Goal: Task Accomplishment & Management: Use online tool/utility

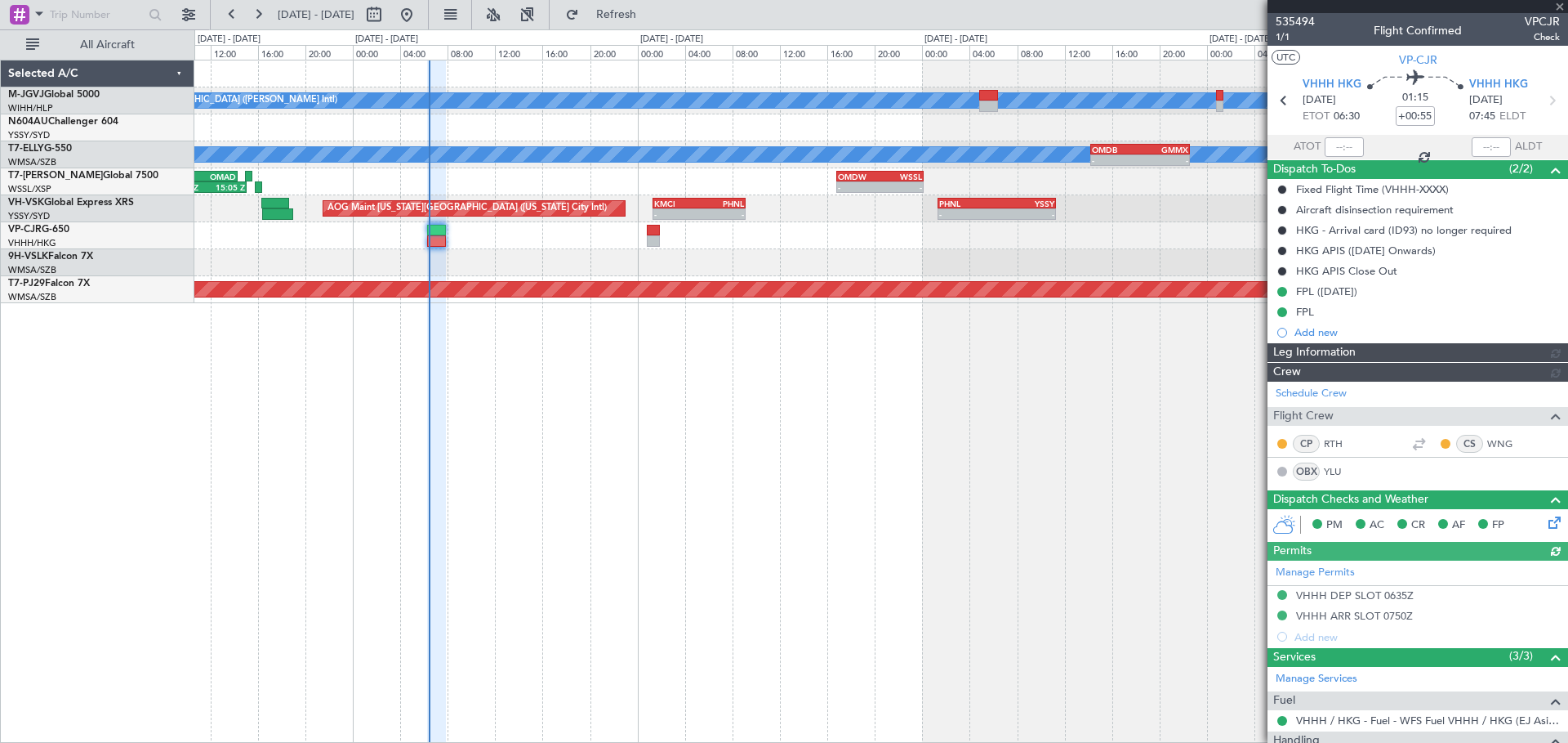
type input "[PERSON_NAME] (KYA)"
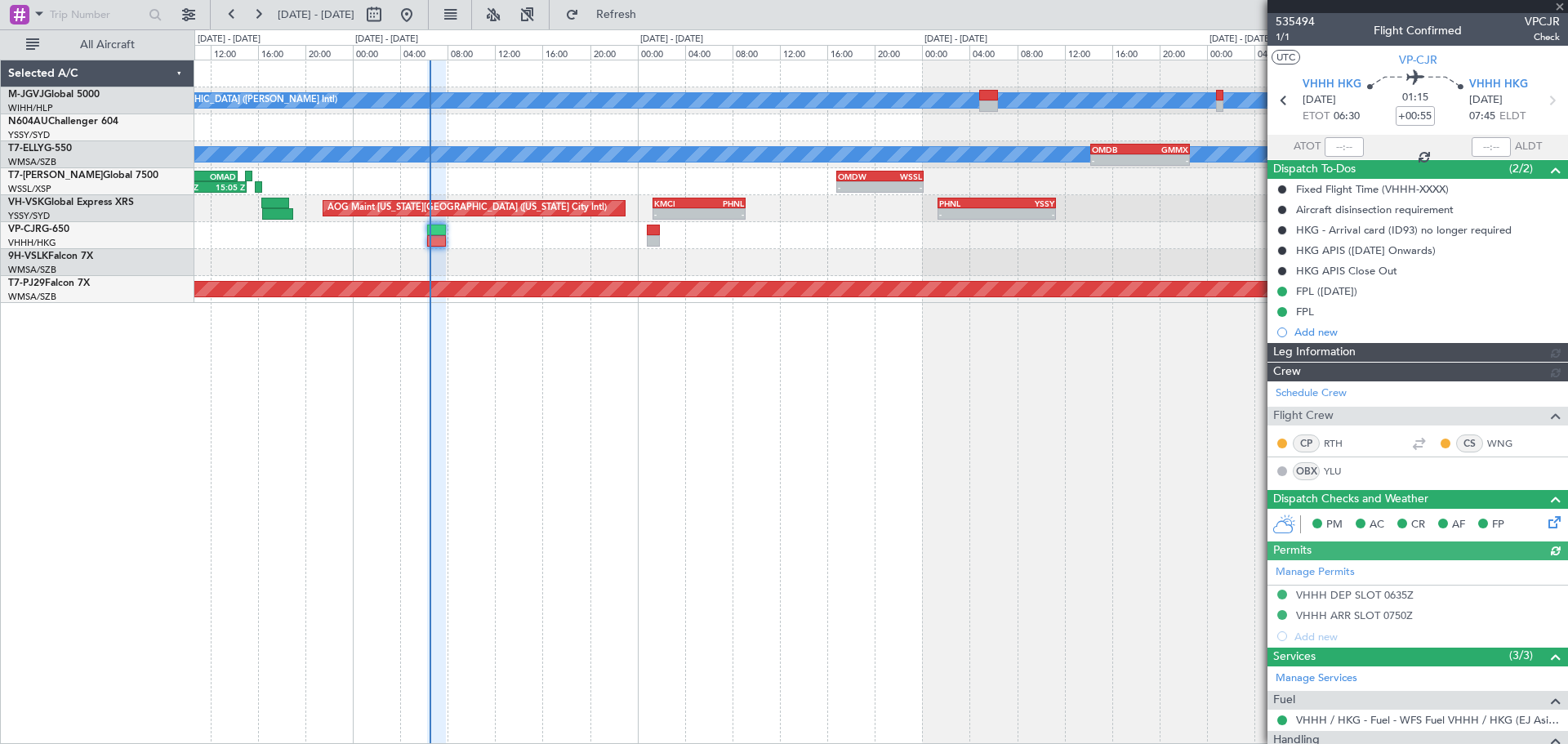
type input "[PERSON_NAME] (KYA)"
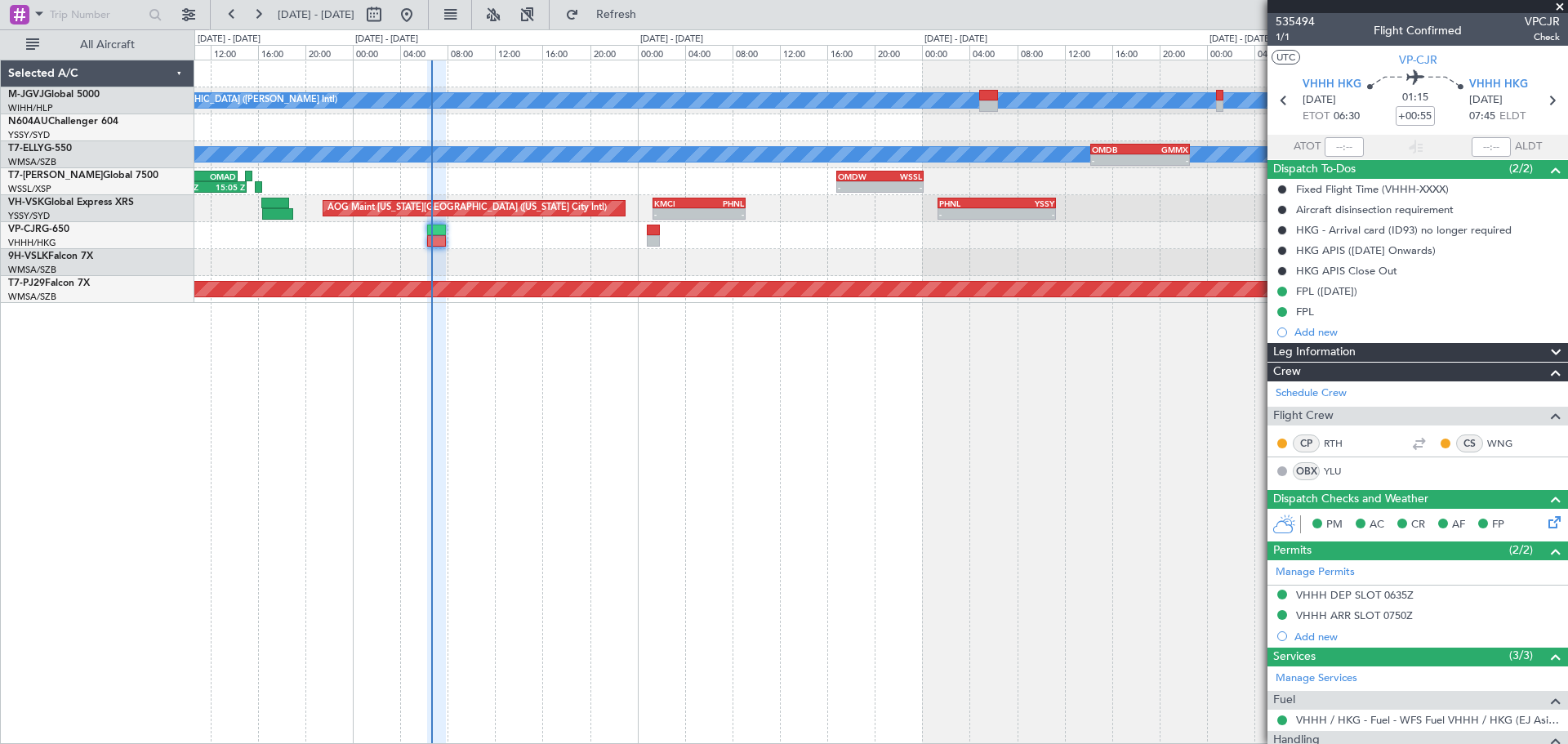
type input "[PERSON_NAME] (KYA)"
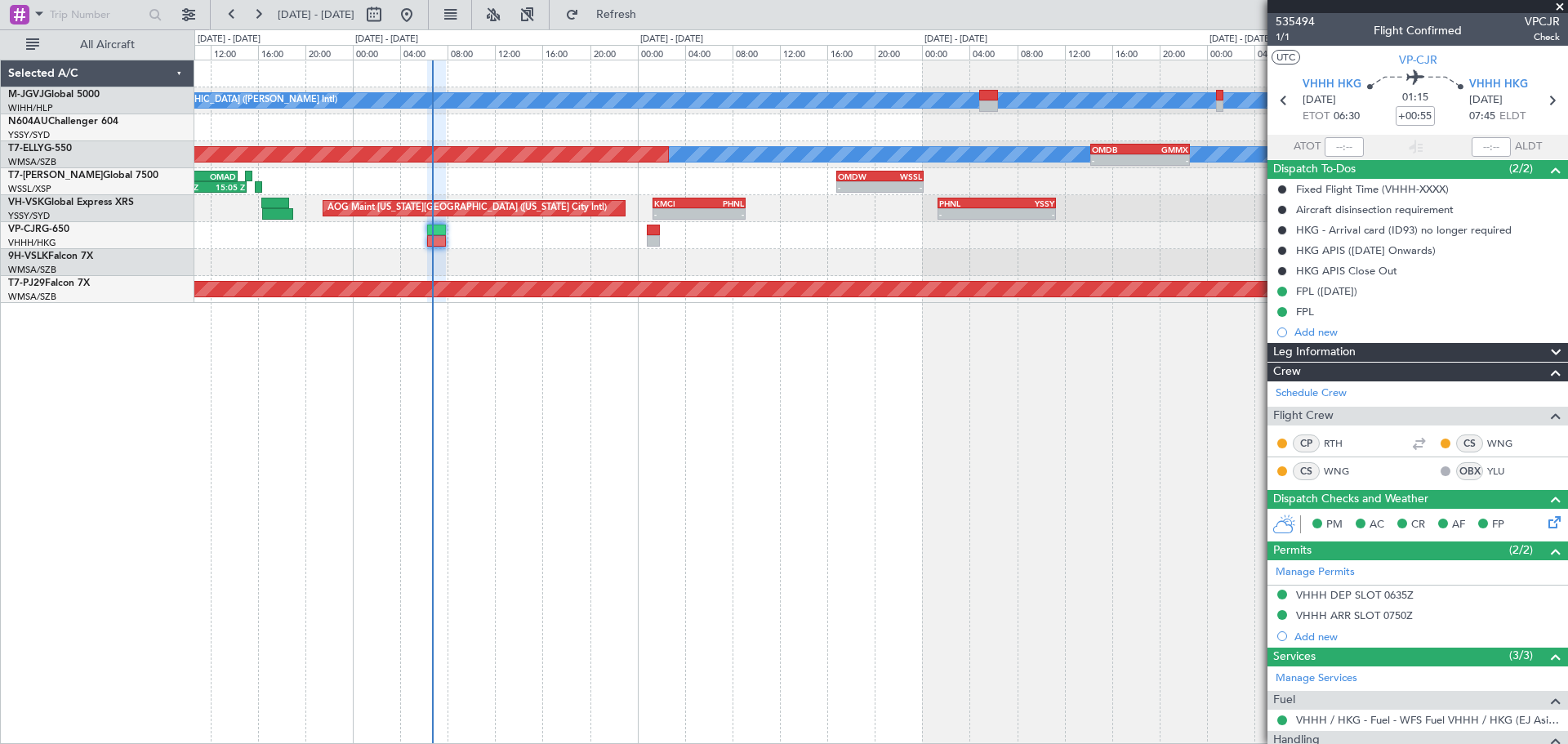
type input "[PERSON_NAME] (KYA)"
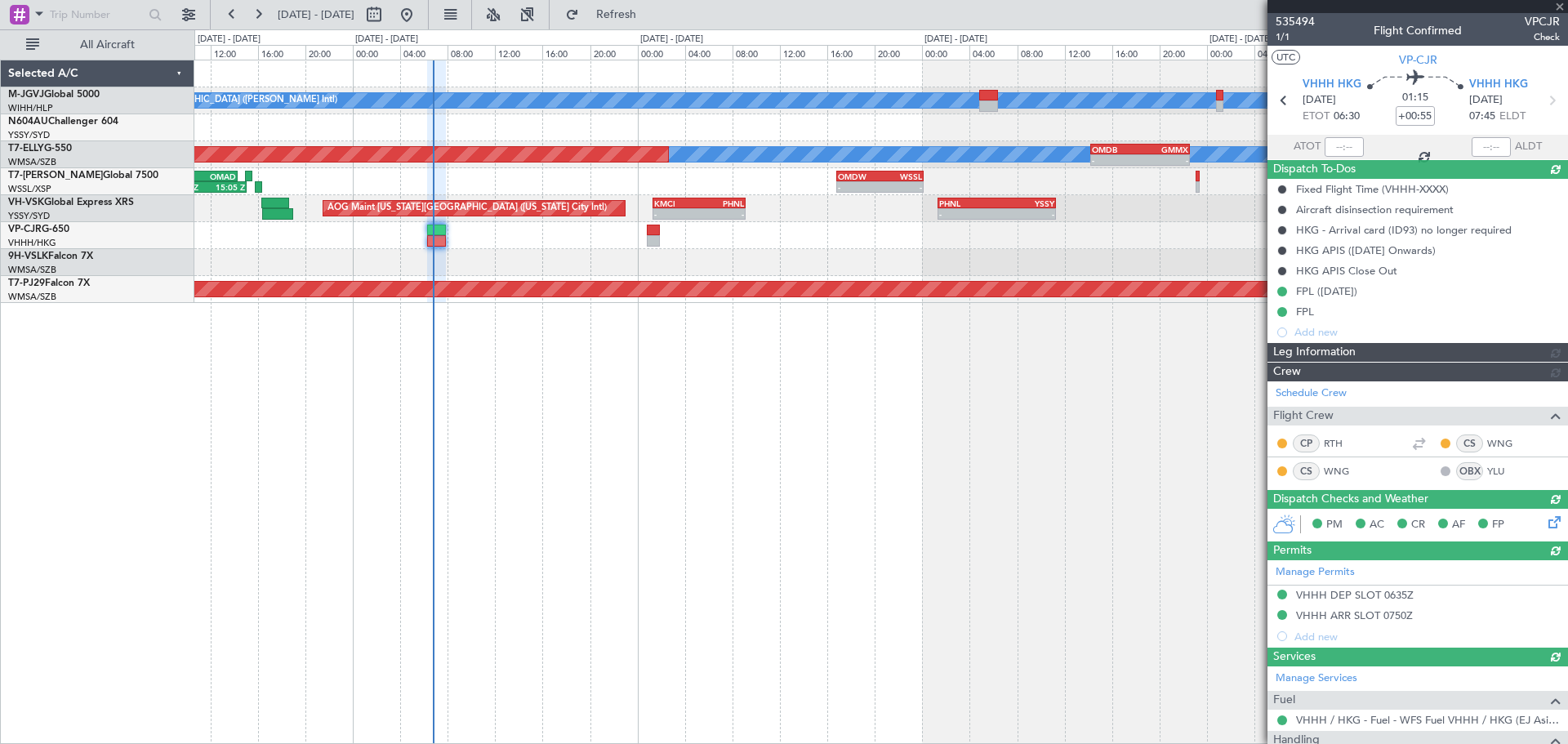
type input "06:40"
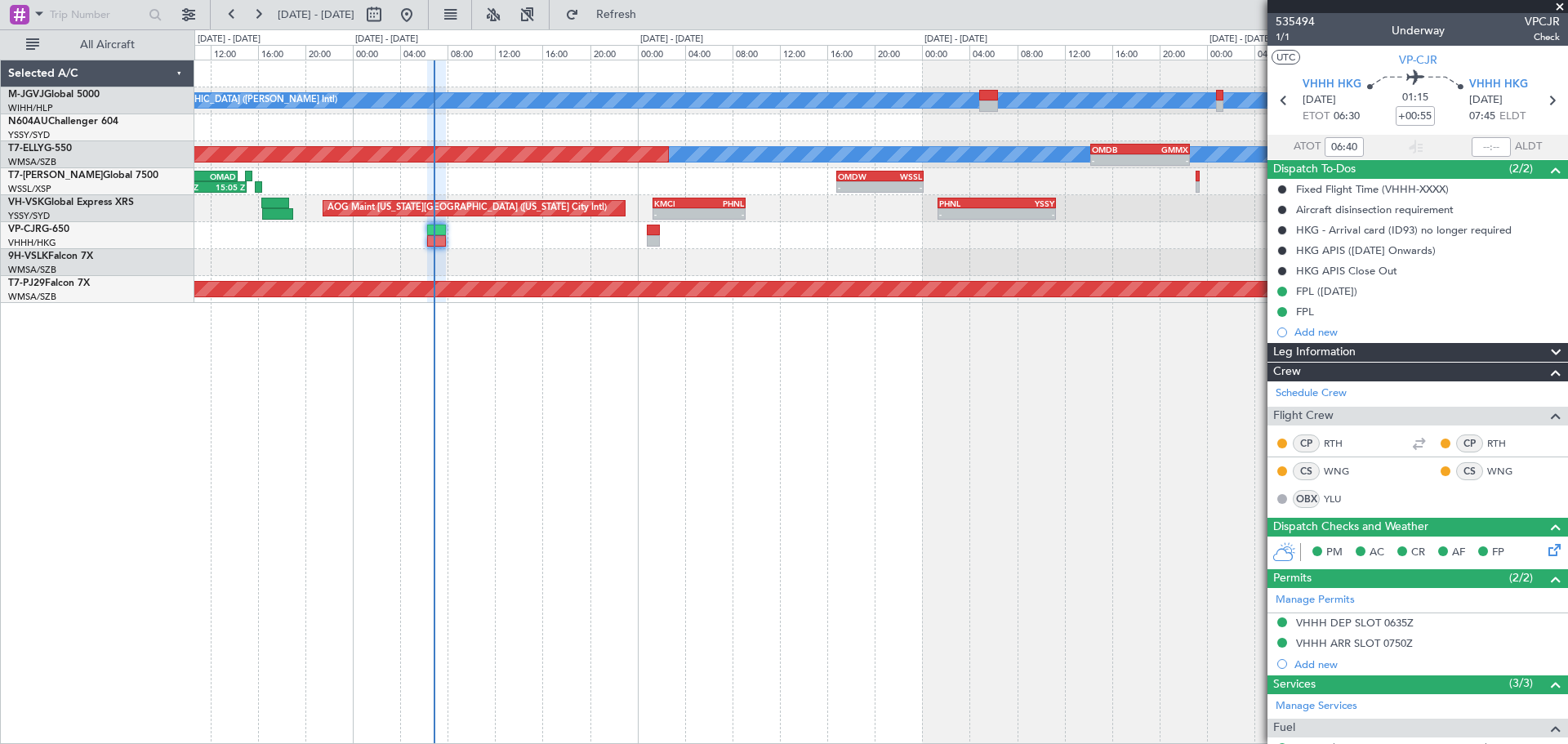
type input "[PERSON_NAME] (KYA)"
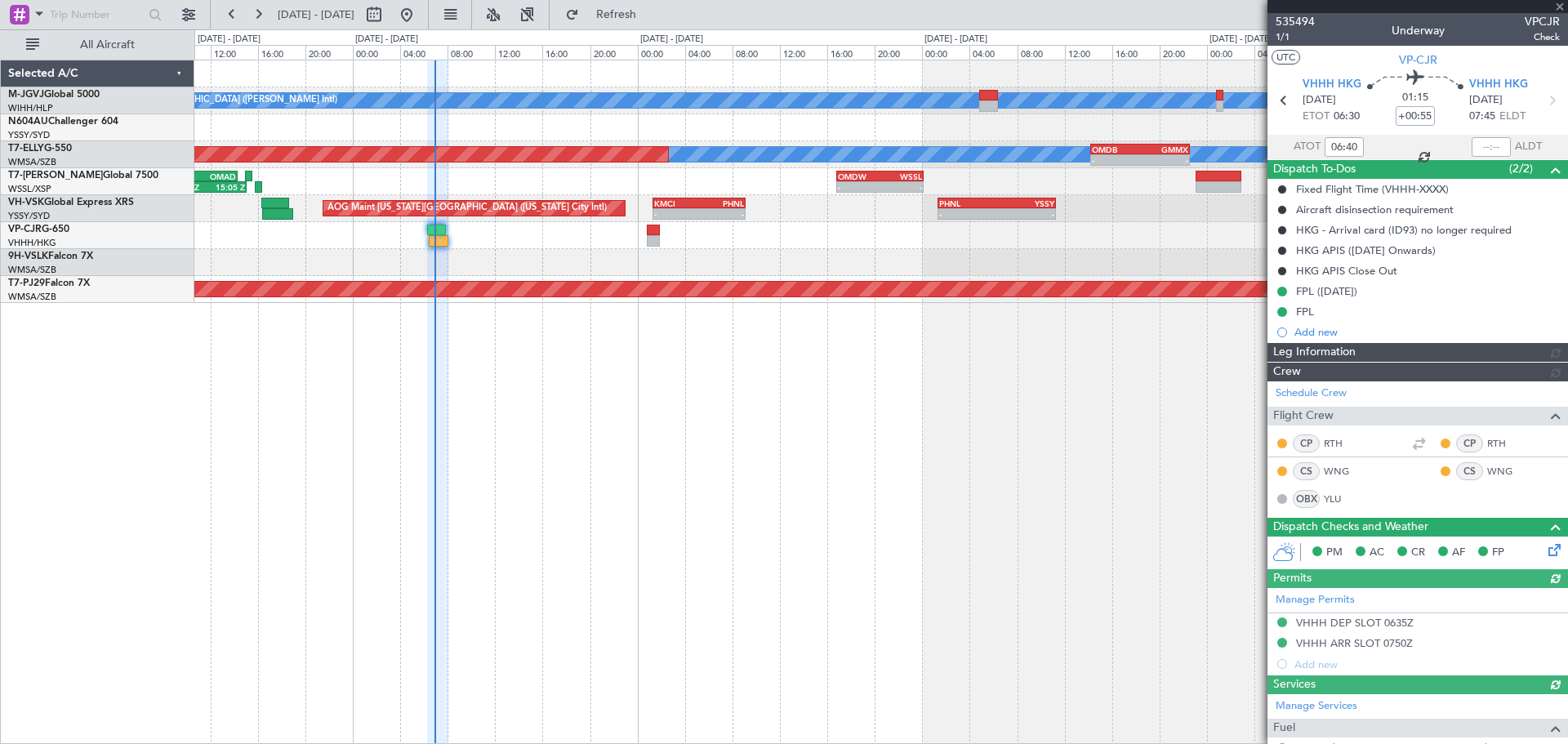
type input "[PERSON_NAME] (KYA)"
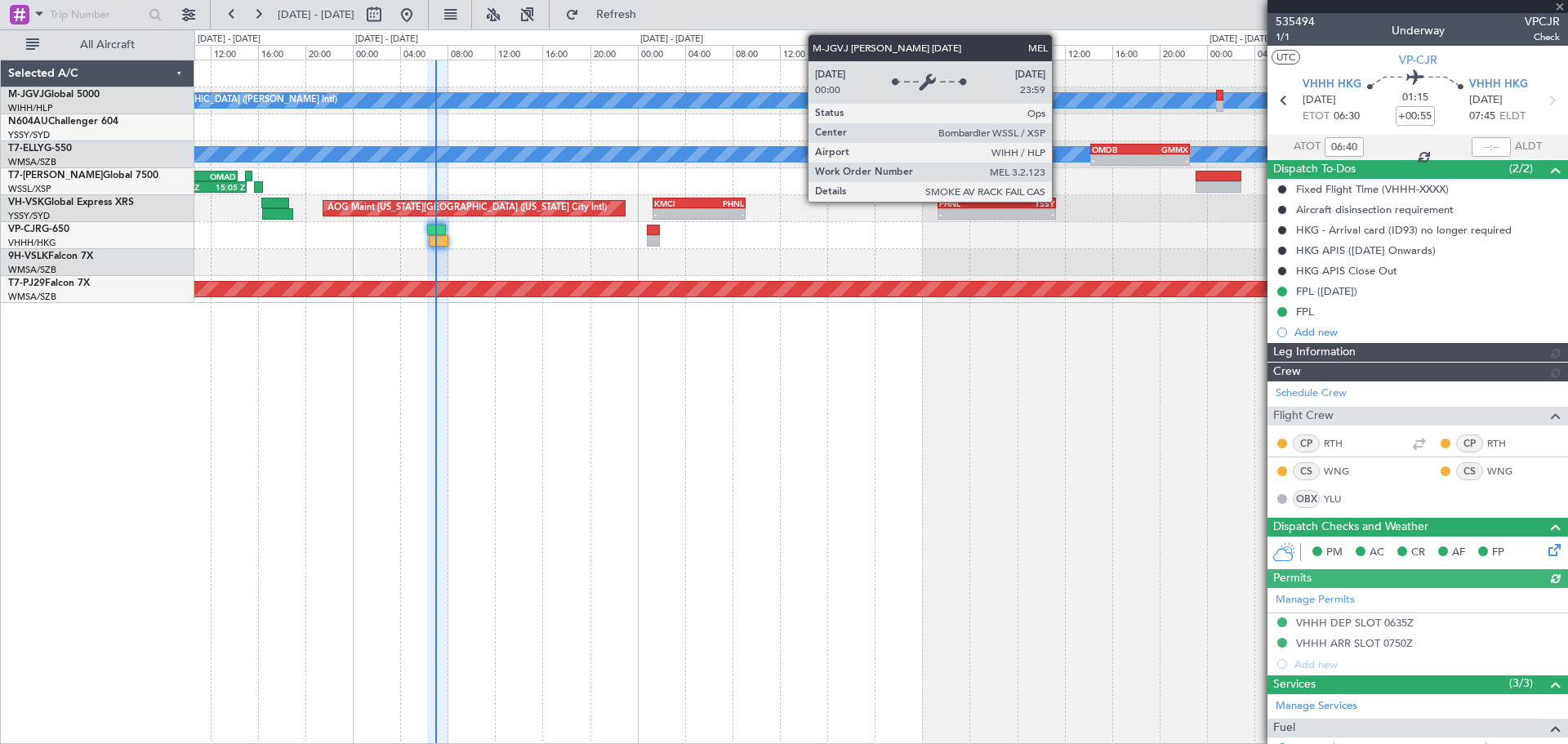
type input "[PERSON_NAME] (KYA)"
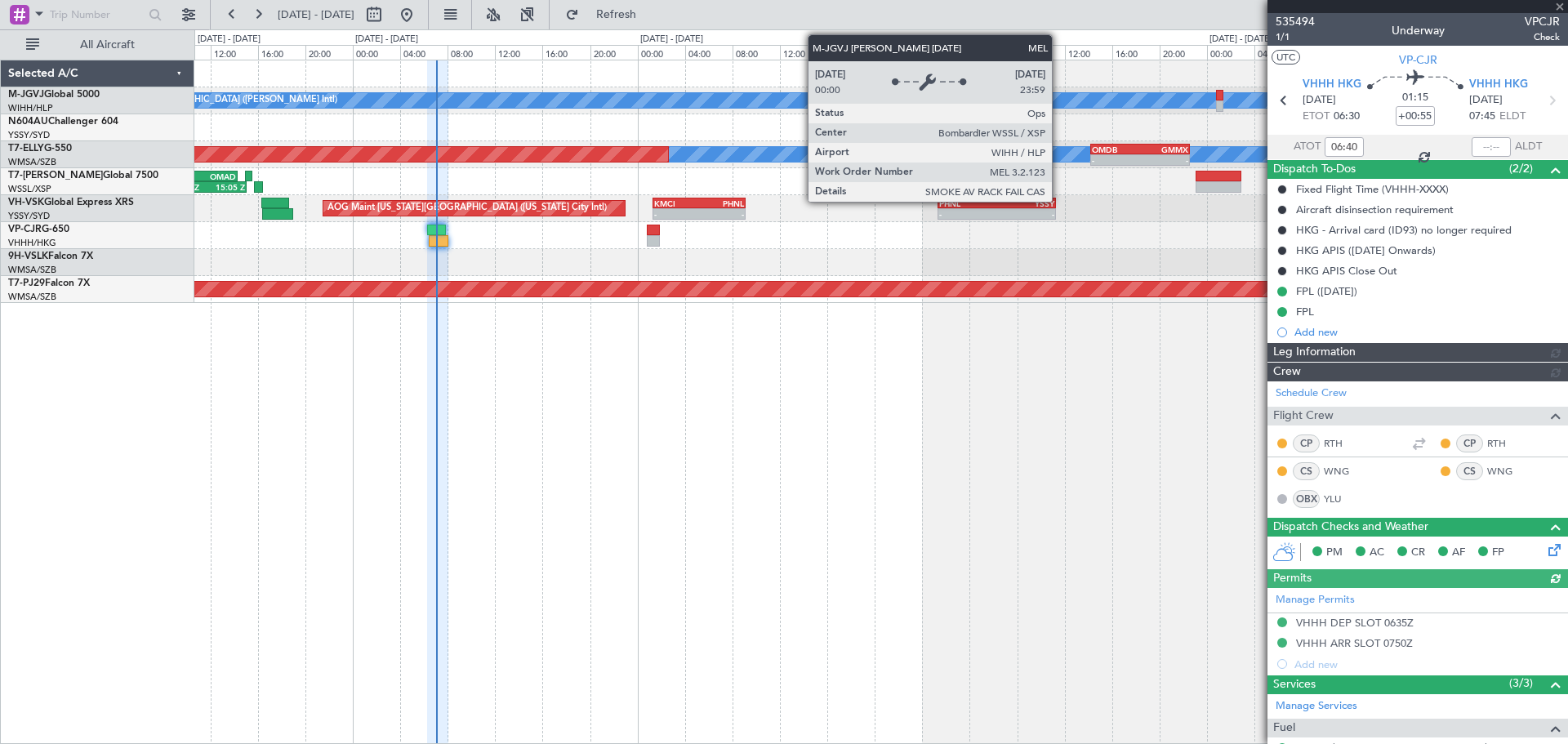
type input "[PERSON_NAME] (KYA)"
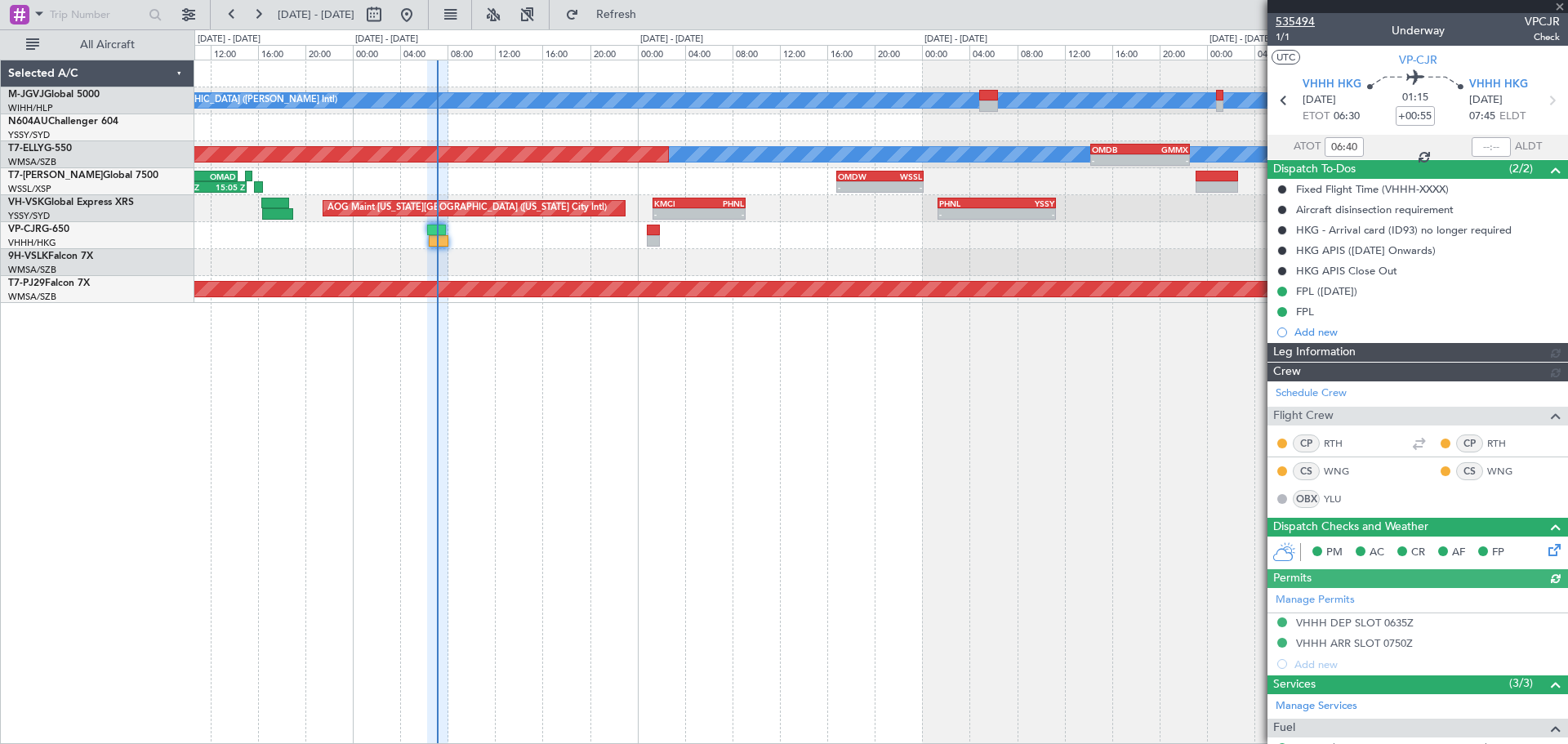
type input "[PERSON_NAME] (KYA)"
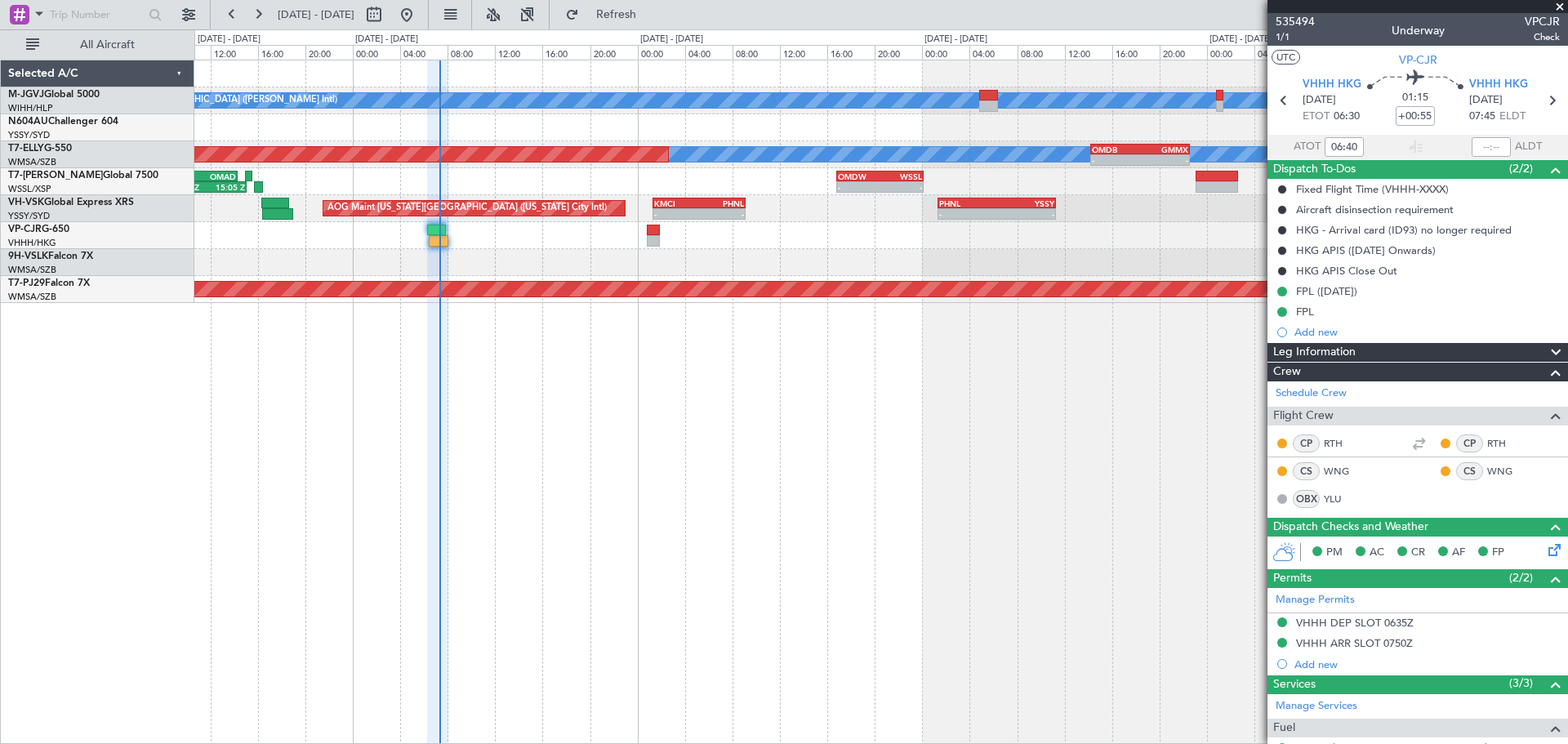
type input "[PERSON_NAME] (KYA)"
click at [789, 211] on div "[PERSON_NAME][GEOGRAPHIC_DATA] ([PERSON_NAME] Intl) [PERSON_NAME] Jakarta (Hali…" at bounding box center [881, 182] width 1373 height 242
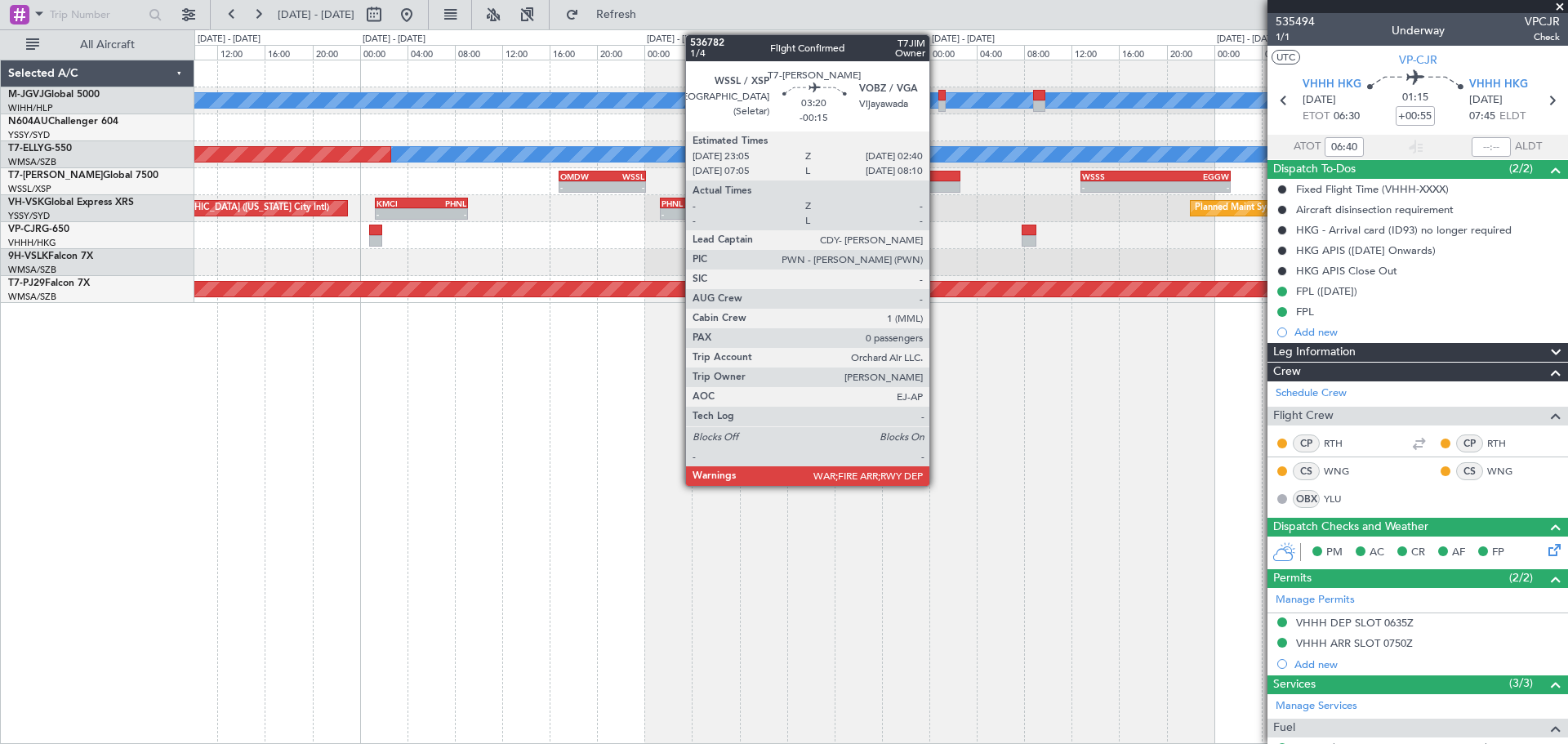
click at [937, 182] on div at bounding box center [940, 187] width 43 height 11
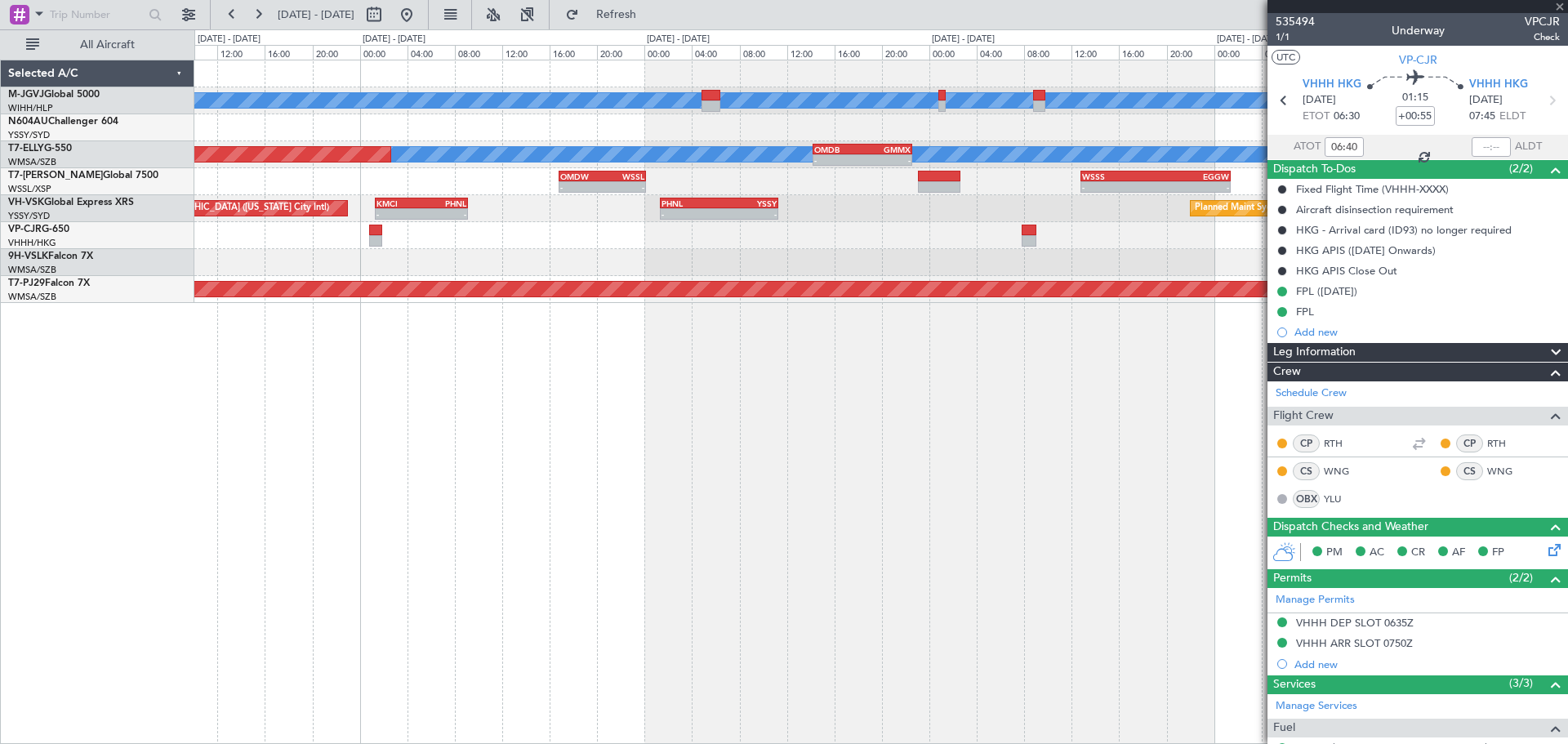
type input "-00:15"
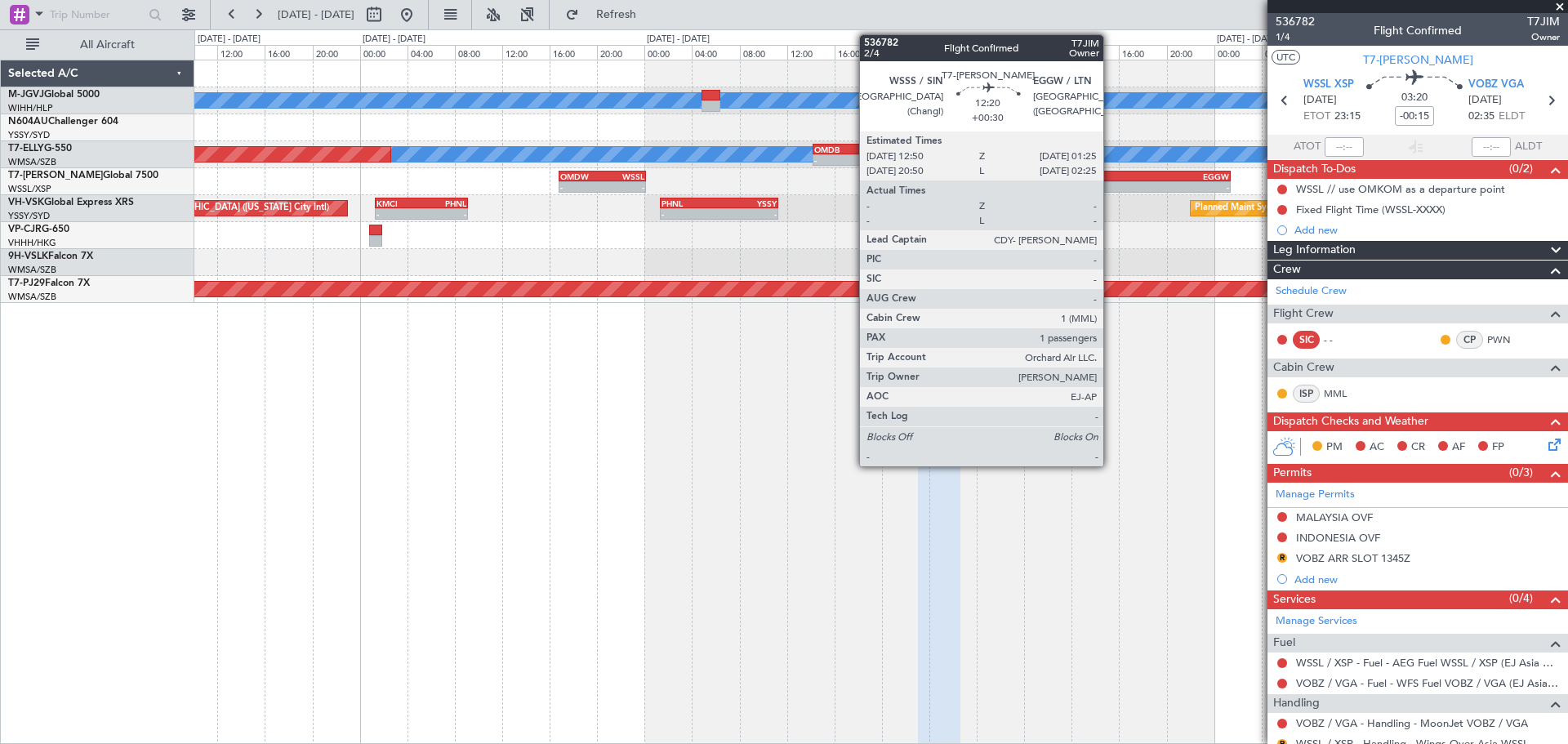
click at [1100, 180] on div "WSSS" at bounding box center [1119, 176] width 73 height 9
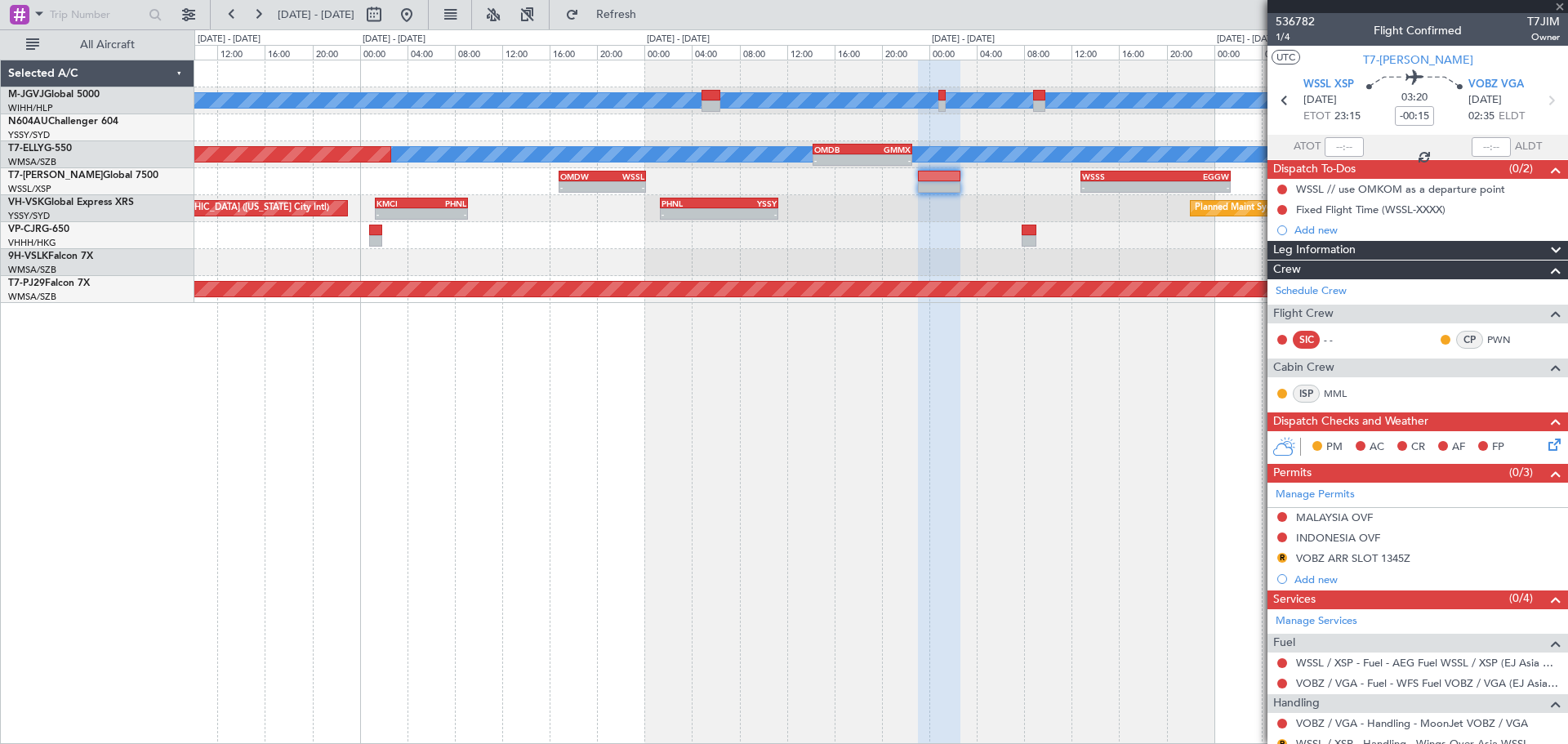
type input "+00:30"
type input "1"
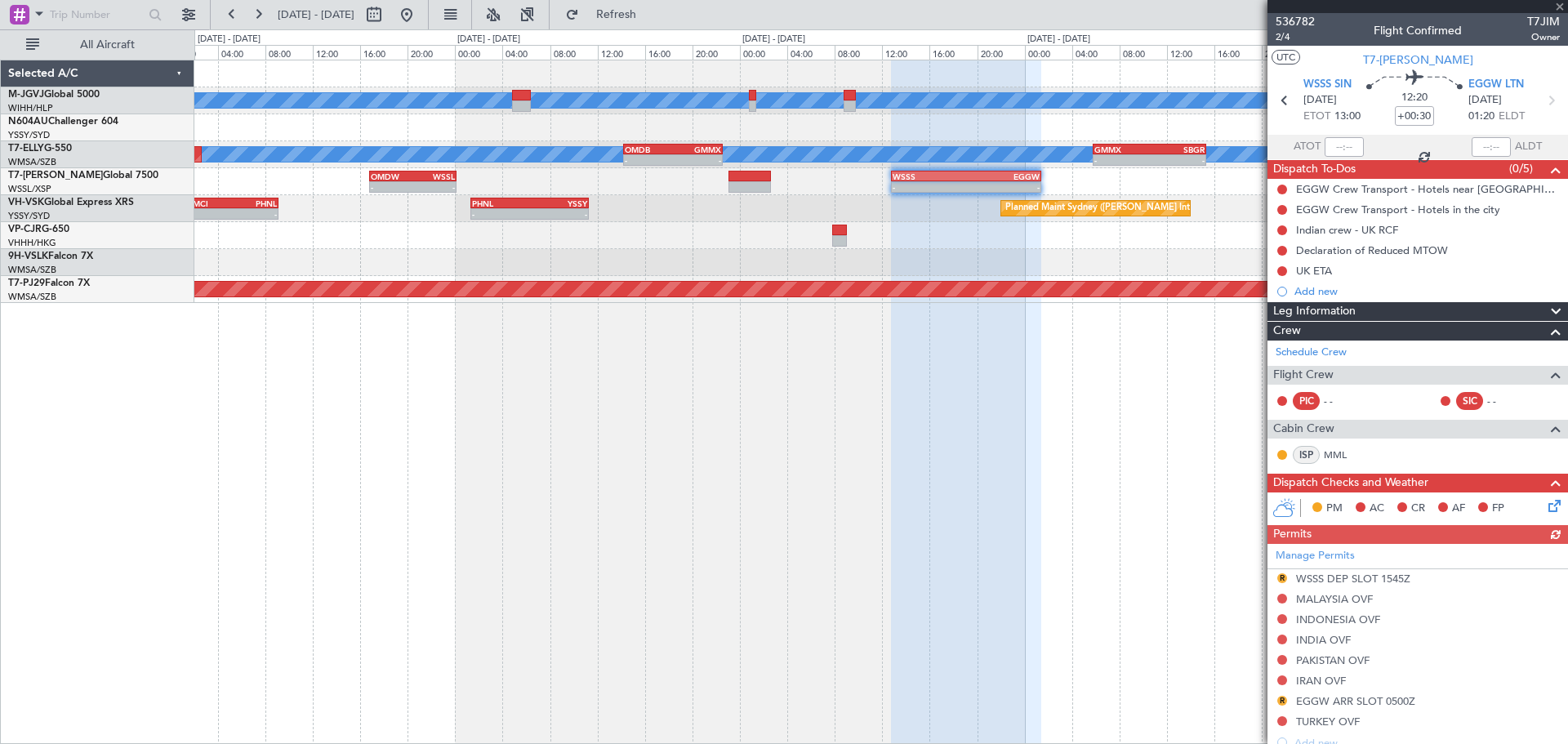
click at [962, 255] on div "[PERSON_NAME][GEOGRAPHIC_DATA] ([PERSON_NAME] Intl) [PERSON_NAME] Jakarta (Hali…" at bounding box center [881, 182] width 1373 height 242
click at [1100, 20] on span "536782" at bounding box center [1295, 21] width 39 height 17
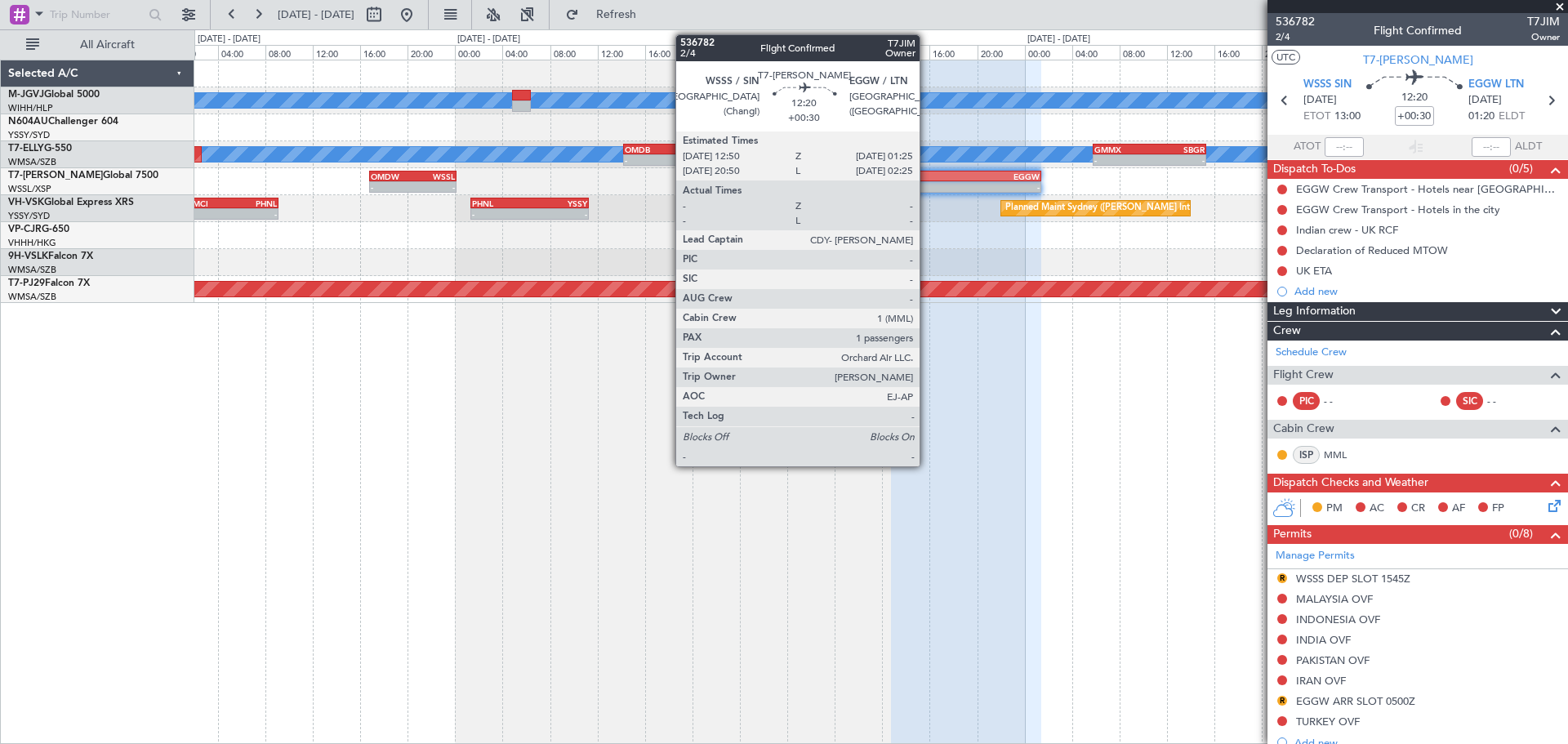
click at [927, 182] on div "-" at bounding box center [929, 187] width 73 height 9
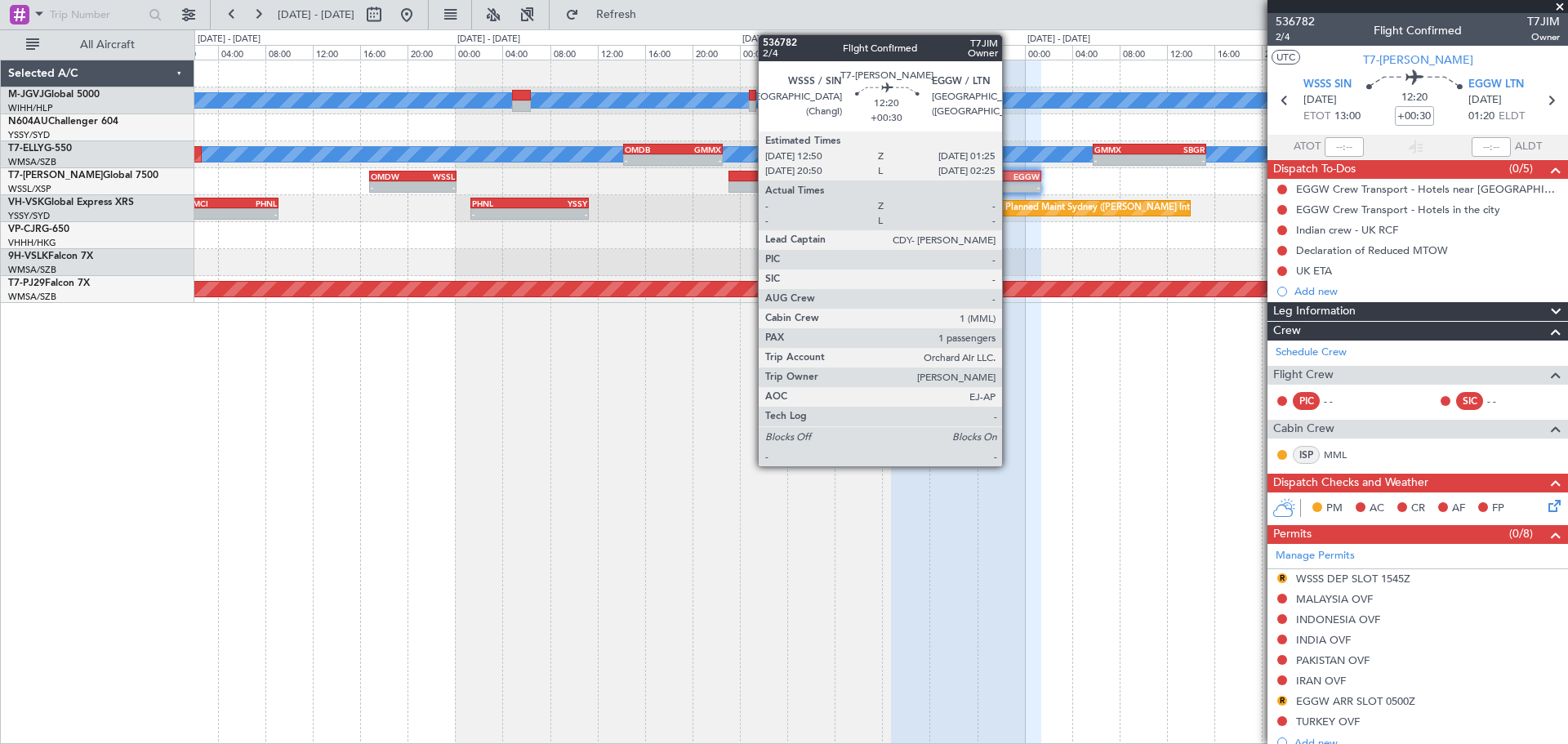
click at [1010, 182] on div "-" at bounding box center [1003, 187] width 73 height 9
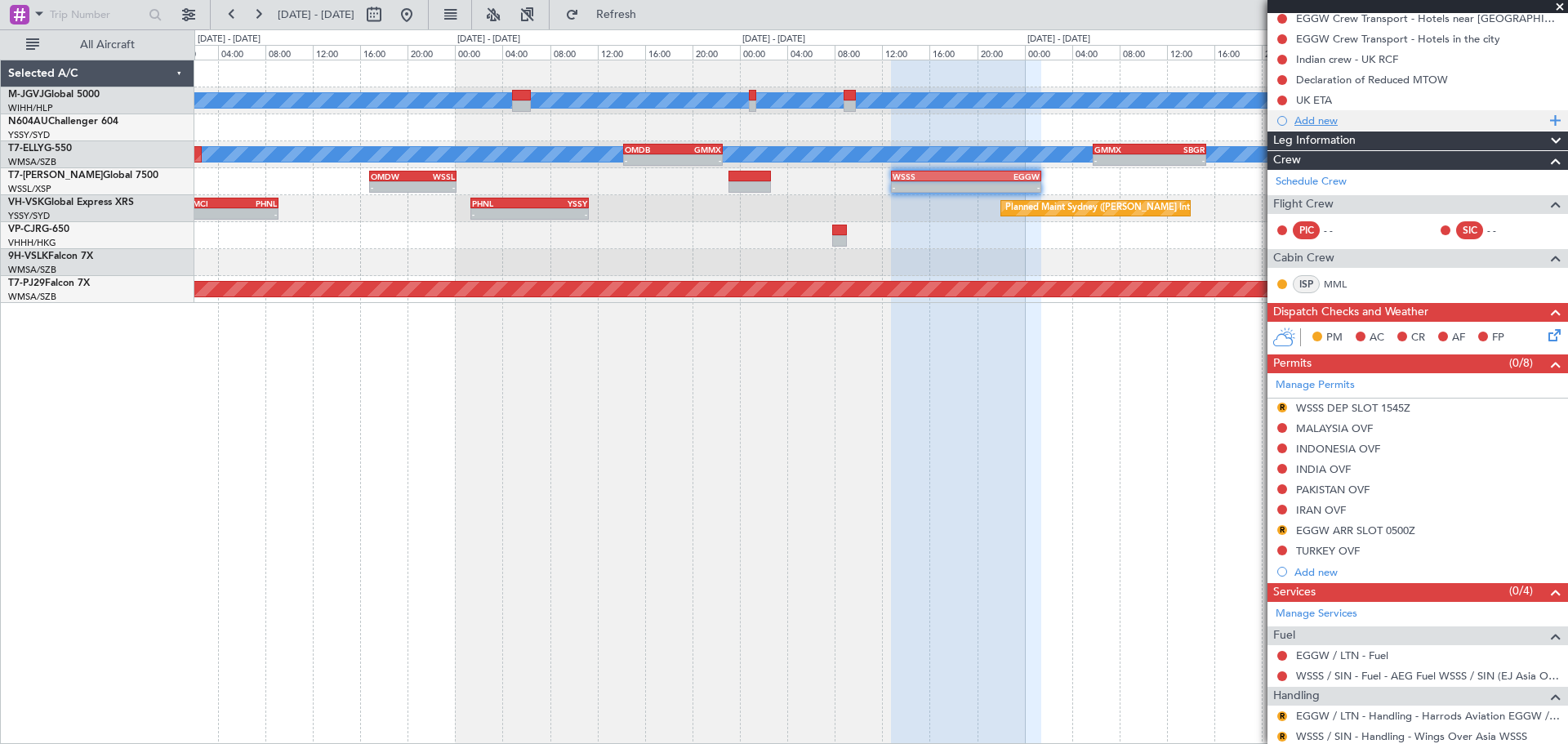
scroll to position [119, 0]
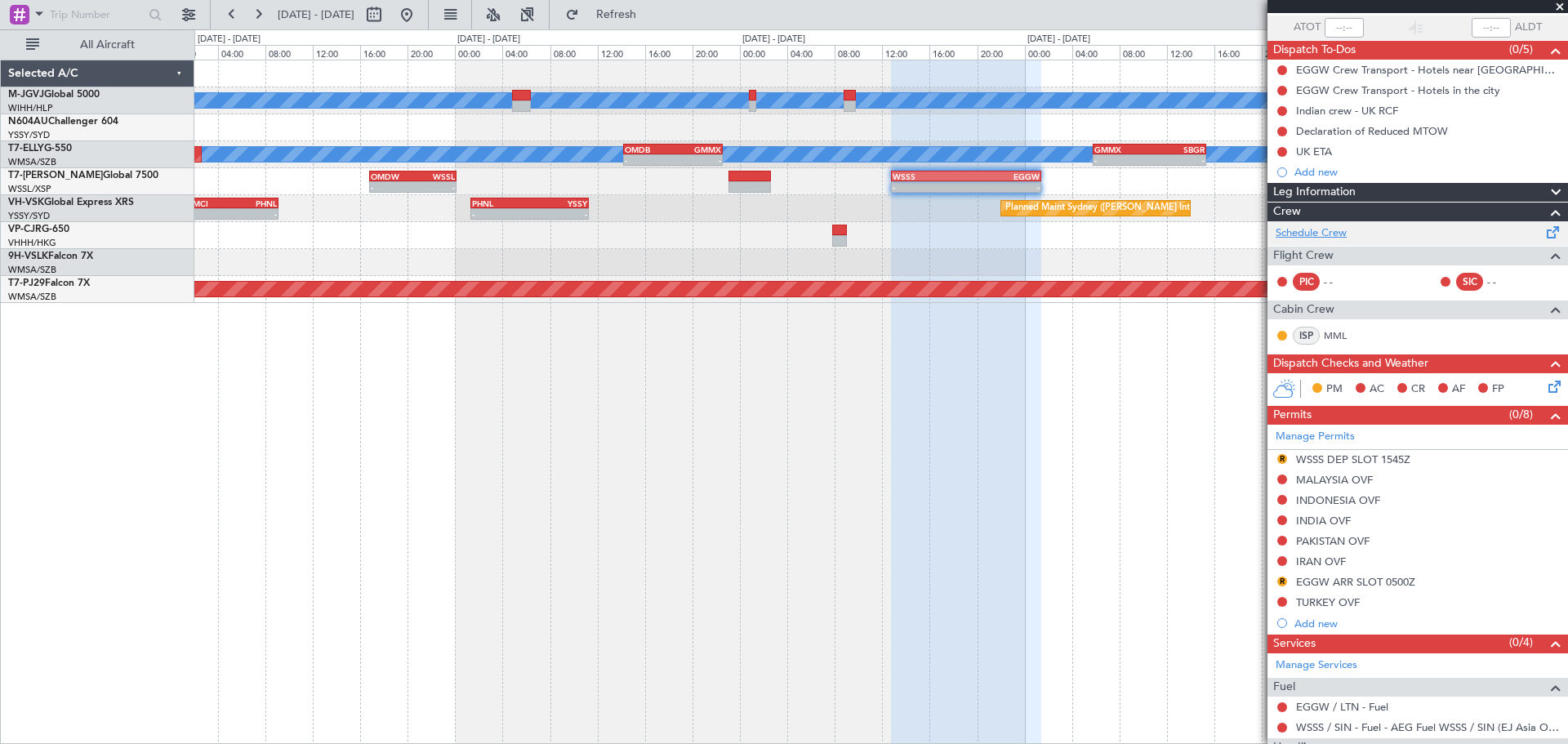
click at [1100, 225] on link "Schedule Crew" at bounding box center [1311, 233] width 71 height 16
click at [651, 9] on span "Refresh" at bounding box center [616, 14] width 68 height 11
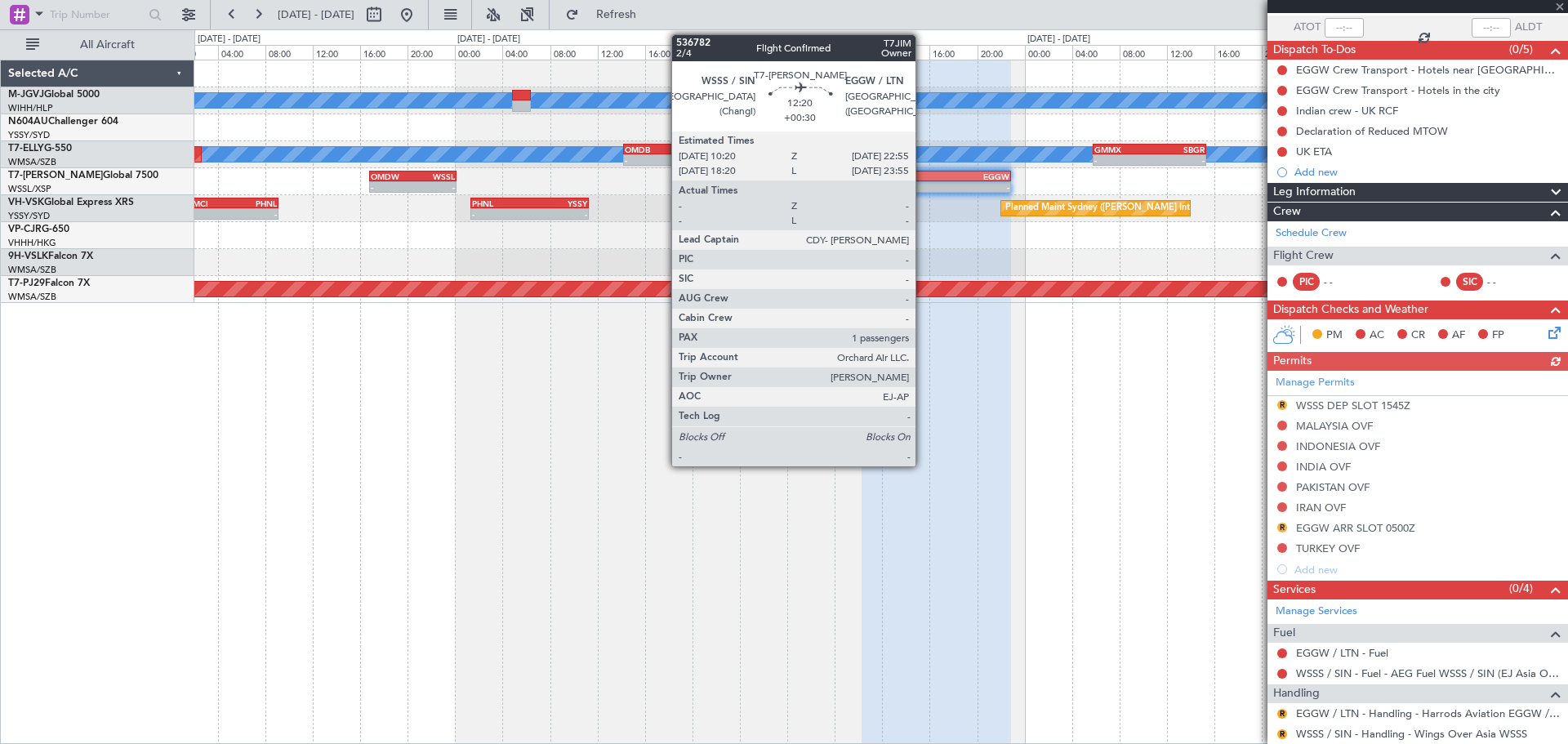
click at [923, 178] on div "WSSS" at bounding box center [900, 176] width 73 height 9
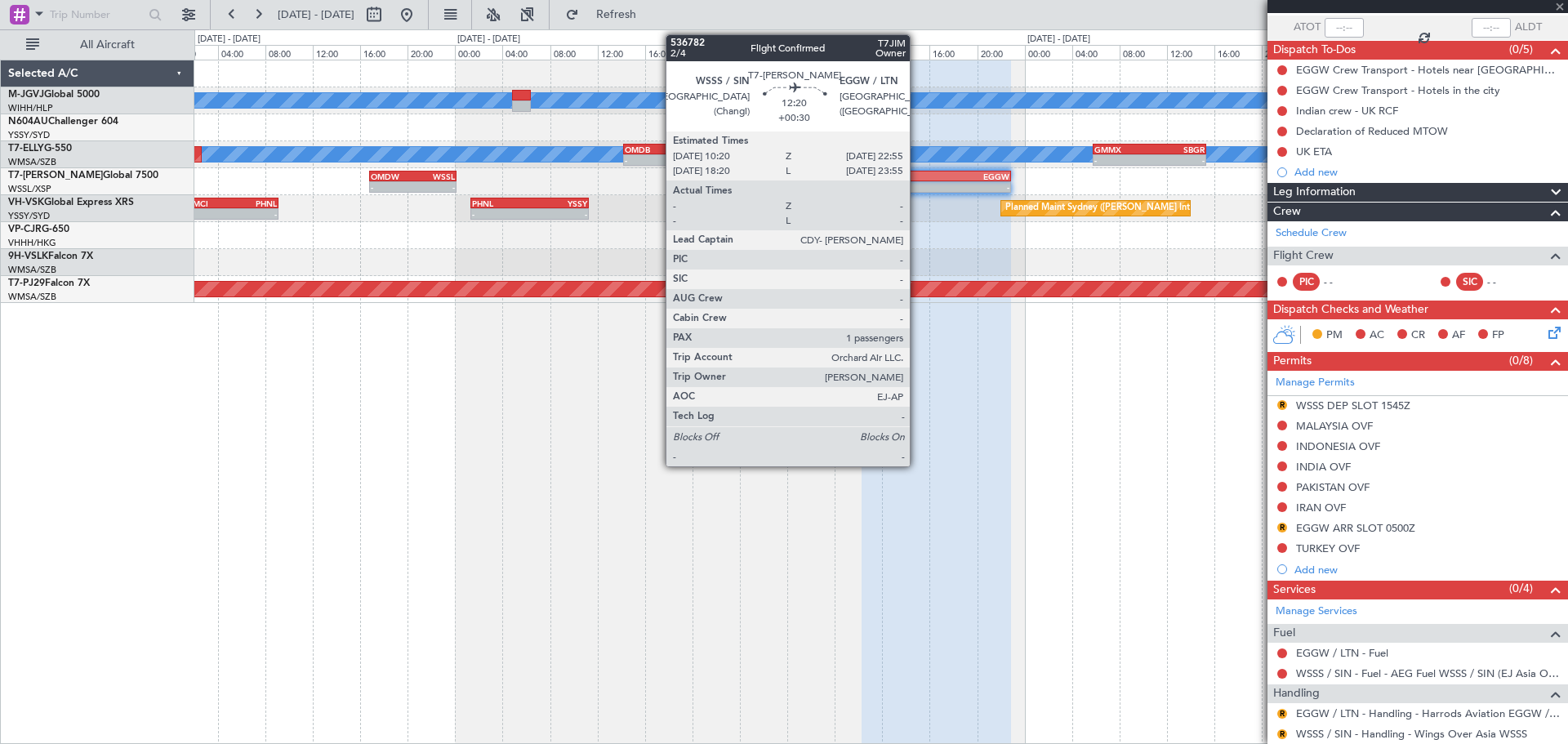
click at [917, 184] on div "-" at bounding box center [900, 187] width 73 height 9
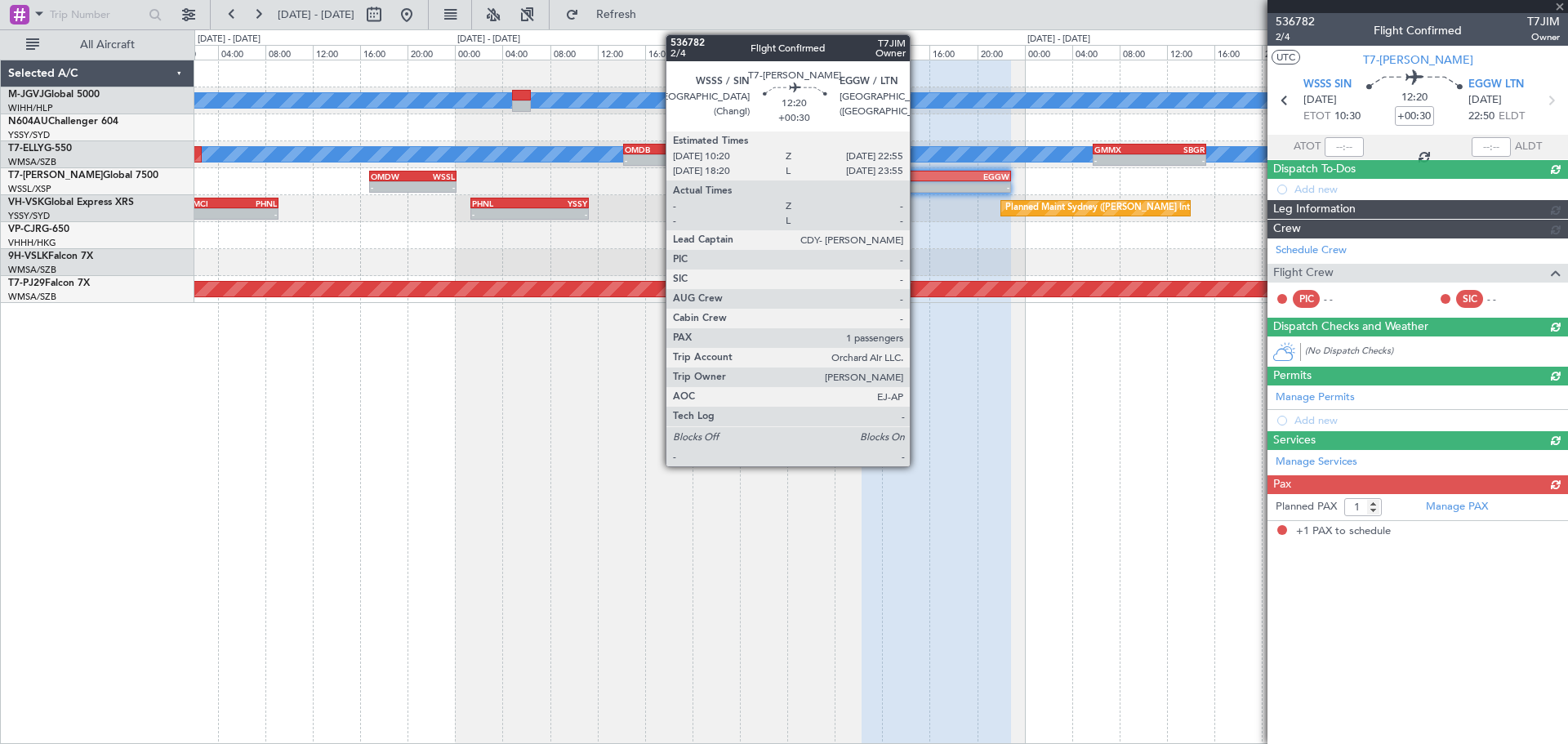
click at [917, 184] on div "-" at bounding box center [900, 187] width 73 height 9
